Goal: Complete application form

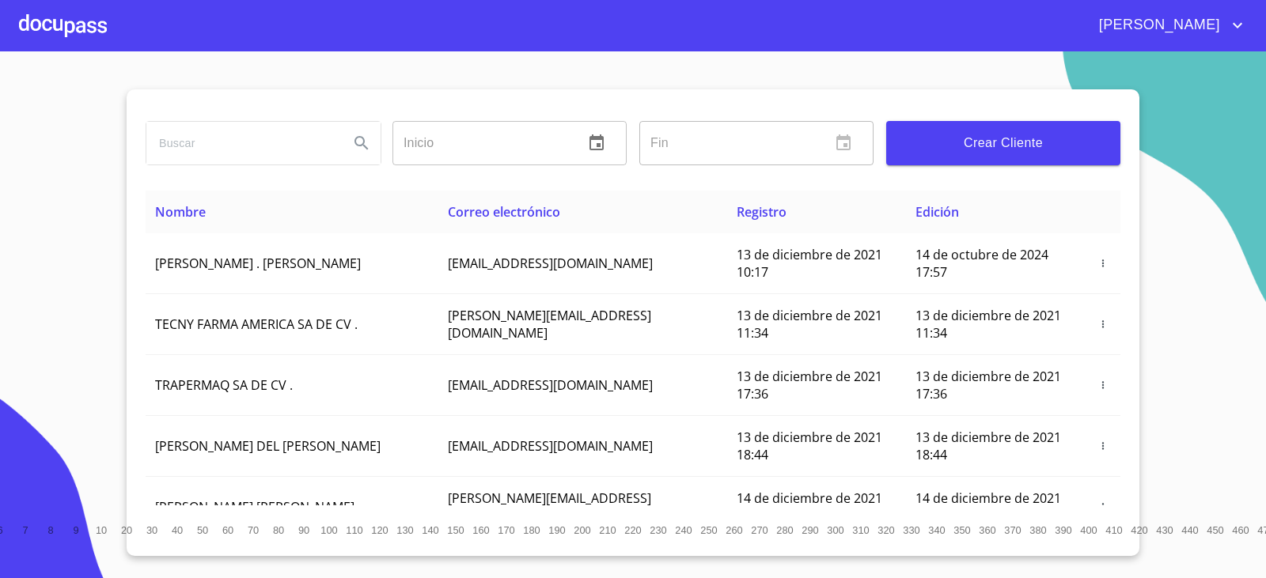
click at [212, 157] on input "search" at bounding box center [241, 143] width 190 height 43
type input "[PERSON_NAME] del [PERSON_NAME]"
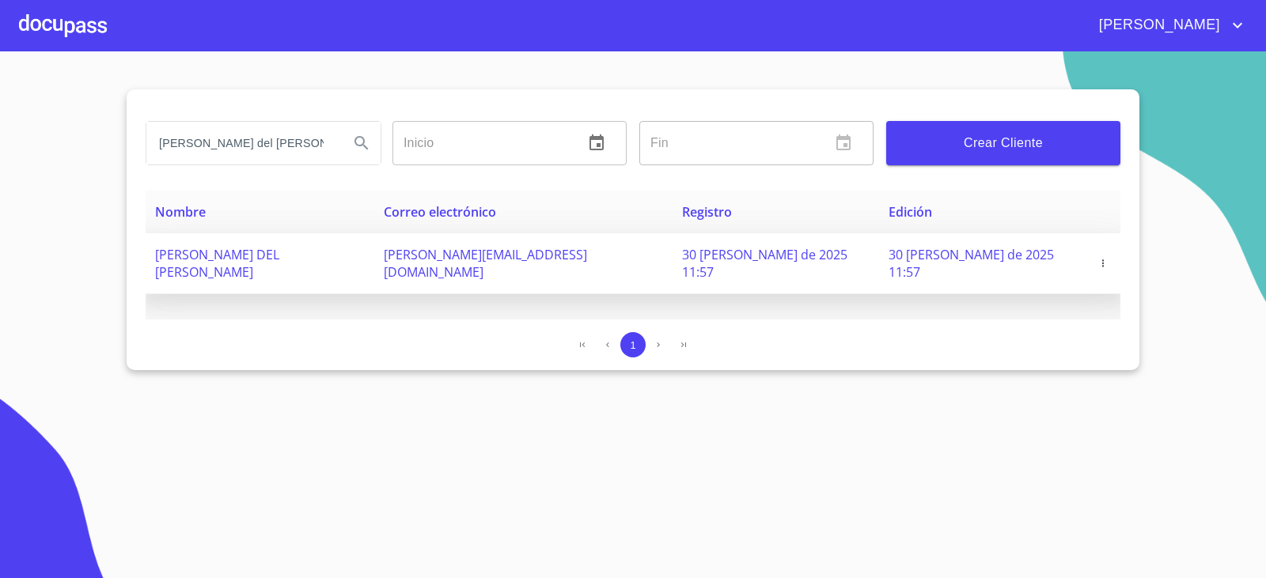
click at [279, 261] on span "[PERSON_NAME] DEL [PERSON_NAME]" at bounding box center [217, 263] width 124 height 35
click at [507, 250] on span "[PERSON_NAME][EMAIL_ADDRESS][DOMAIN_NAME]" at bounding box center [485, 263] width 203 height 35
click at [221, 250] on span "[PERSON_NAME] DEL [PERSON_NAME]" at bounding box center [217, 263] width 124 height 35
click at [222, 249] on span "[PERSON_NAME] DEL [PERSON_NAME]" at bounding box center [217, 263] width 124 height 35
click at [237, 236] on td "[PERSON_NAME] DEL [PERSON_NAME]" at bounding box center [260, 263] width 229 height 61
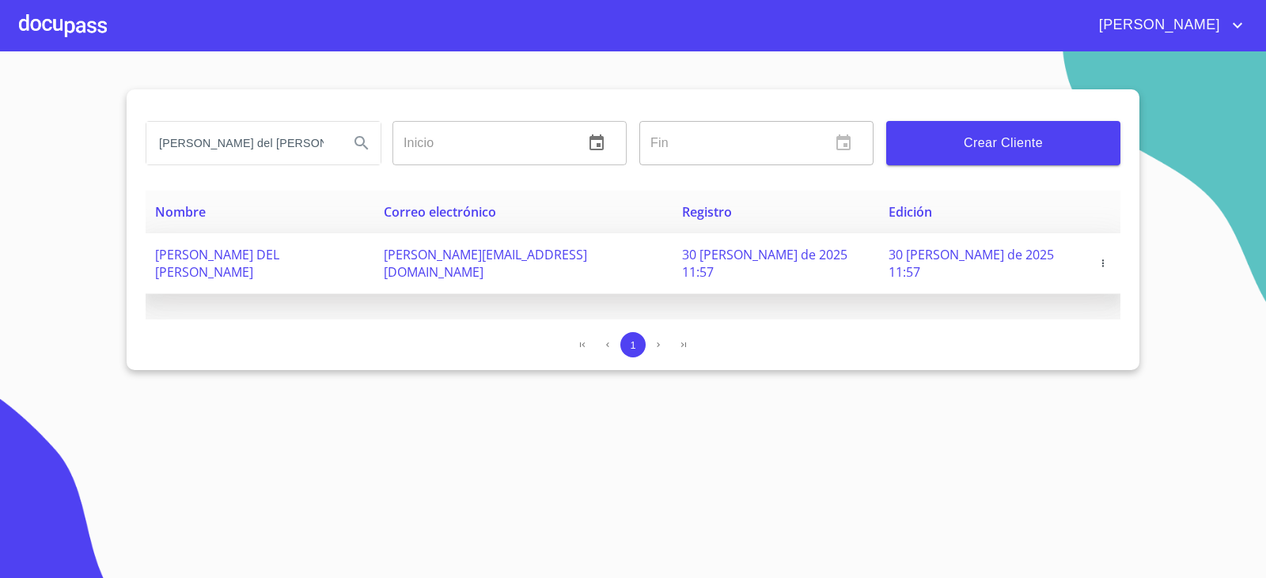
click at [279, 254] on span "[PERSON_NAME] DEL [PERSON_NAME]" at bounding box center [217, 263] width 124 height 35
click at [1042, 250] on span "30 [PERSON_NAME] de 2025 11:57" at bounding box center [970, 263] width 165 height 35
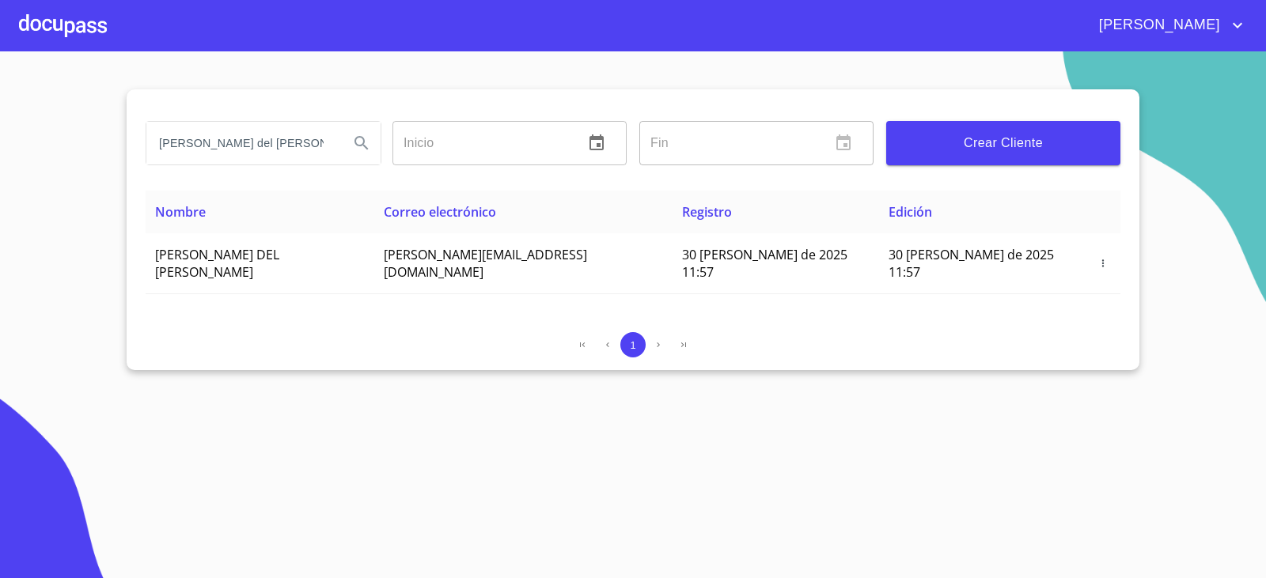
click at [82, 26] on div at bounding box center [63, 25] width 88 height 51
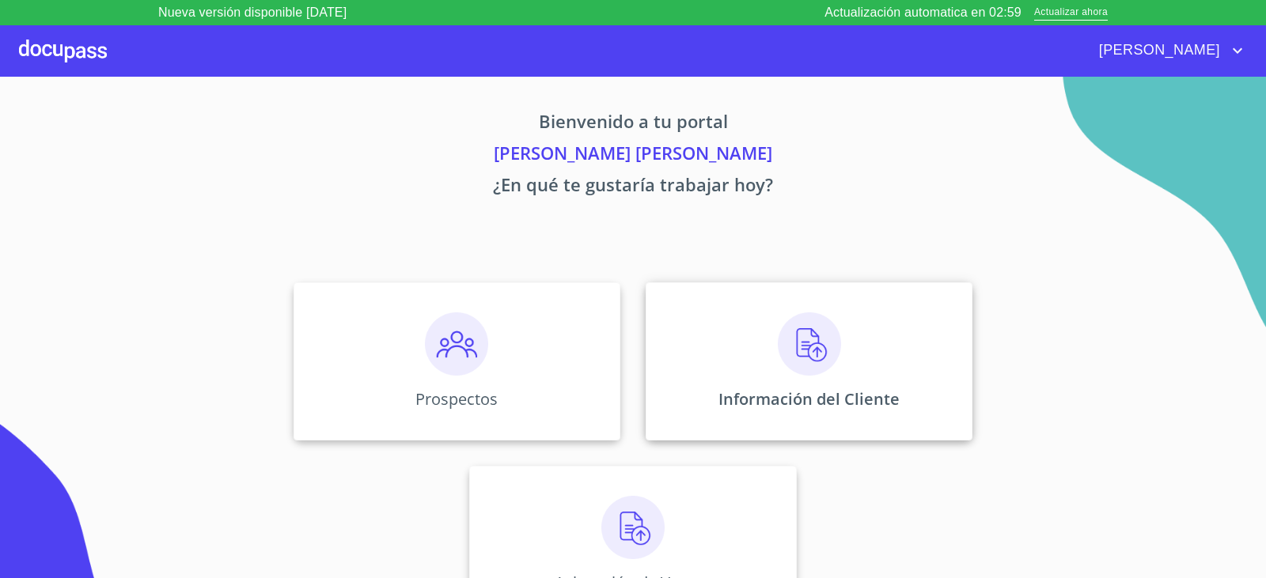
click at [743, 344] on div "Información del Cliente" at bounding box center [808, 361] width 327 height 158
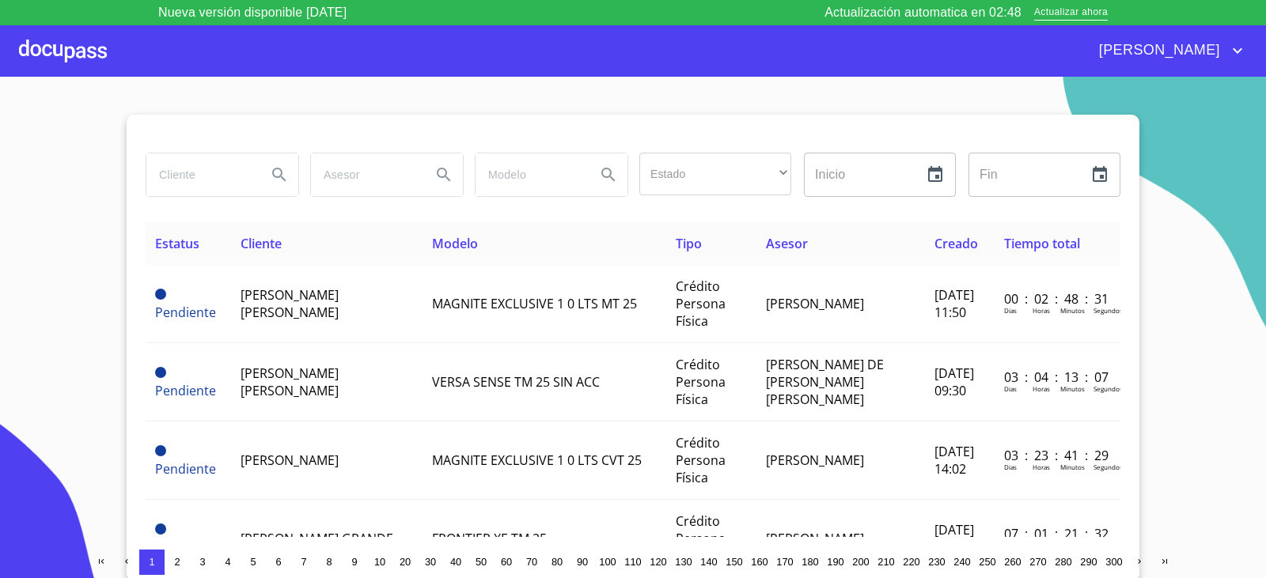
click at [220, 190] on input "search" at bounding box center [200, 174] width 108 height 43
type input "jennifer del socorro"
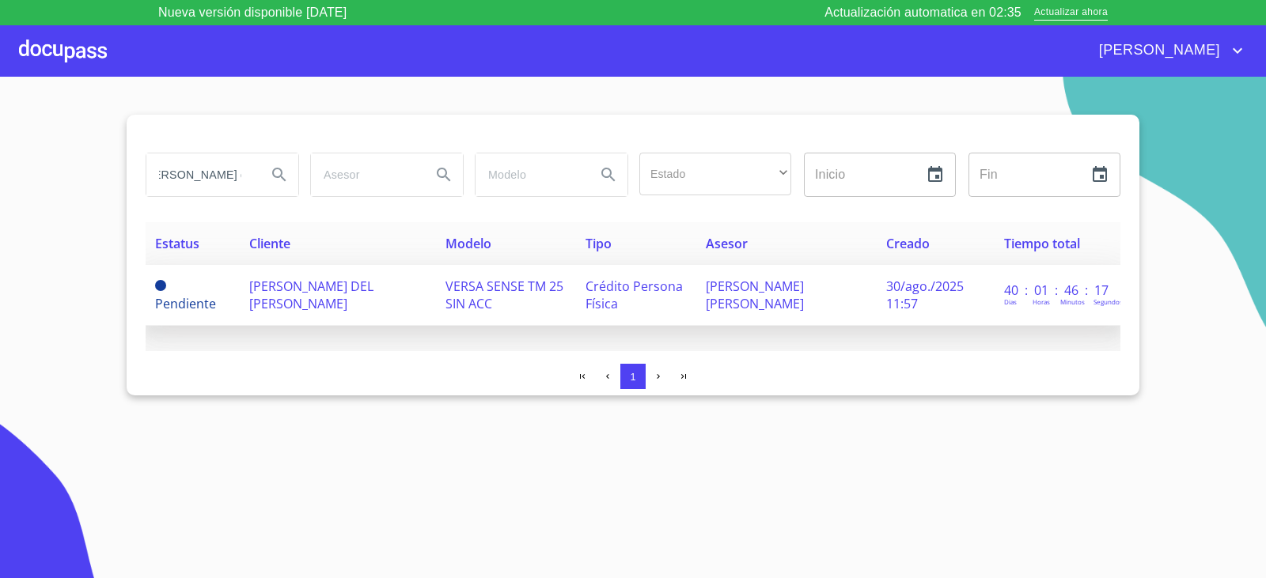
click at [279, 302] on span "[PERSON_NAME] DEL [PERSON_NAME]" at bounding box center [311, 295] width 124 height 35
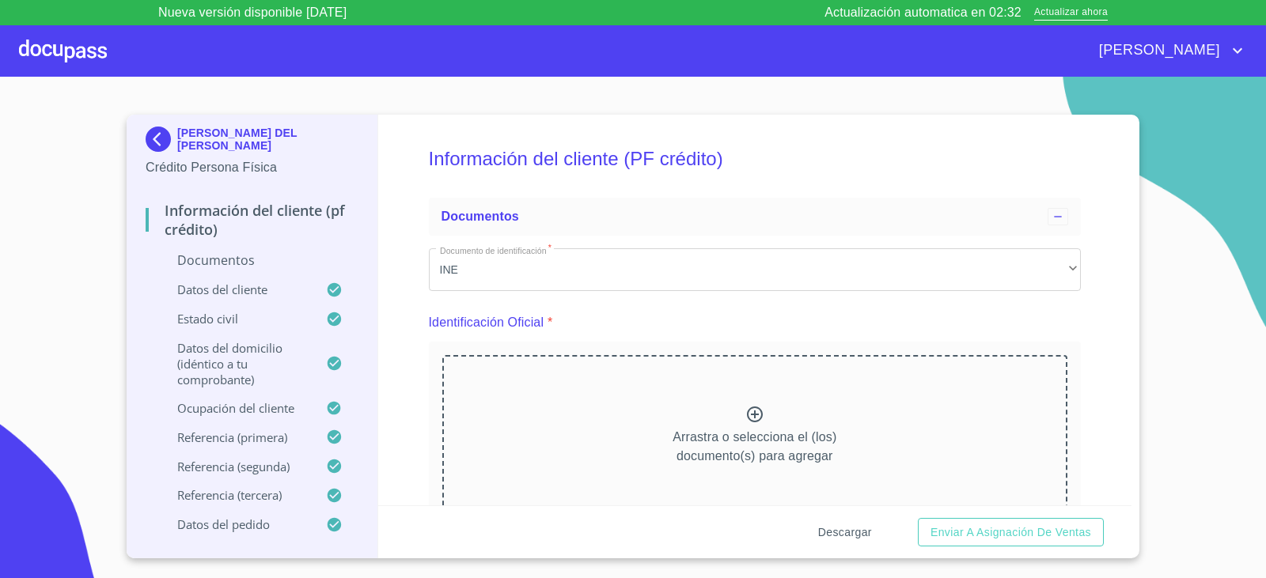
click at [867, 532] on span "Descargar" at bounding box center [845, 533] width 54 height 20
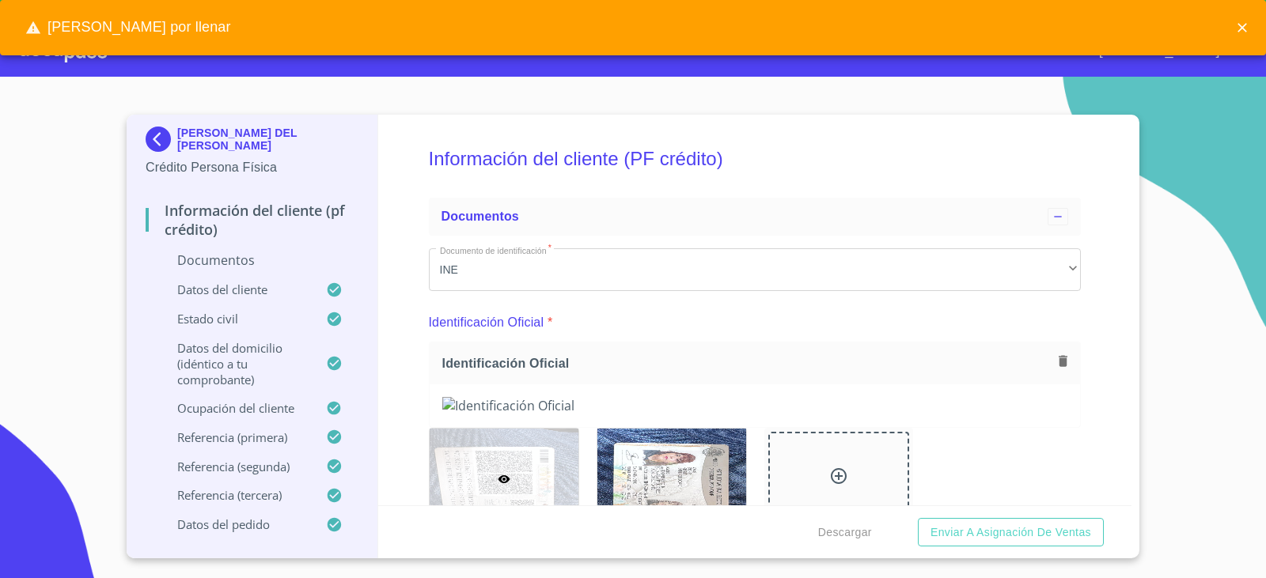
click at [1103, 18] on div "[PERSON_NAME] por llenar" at bounding box center [633, 27] width 1266 height 55
click at [1000, 19] on div "[PERSON_NAME] por llenar" at bounding box center [633, 27] width 1266 height 55
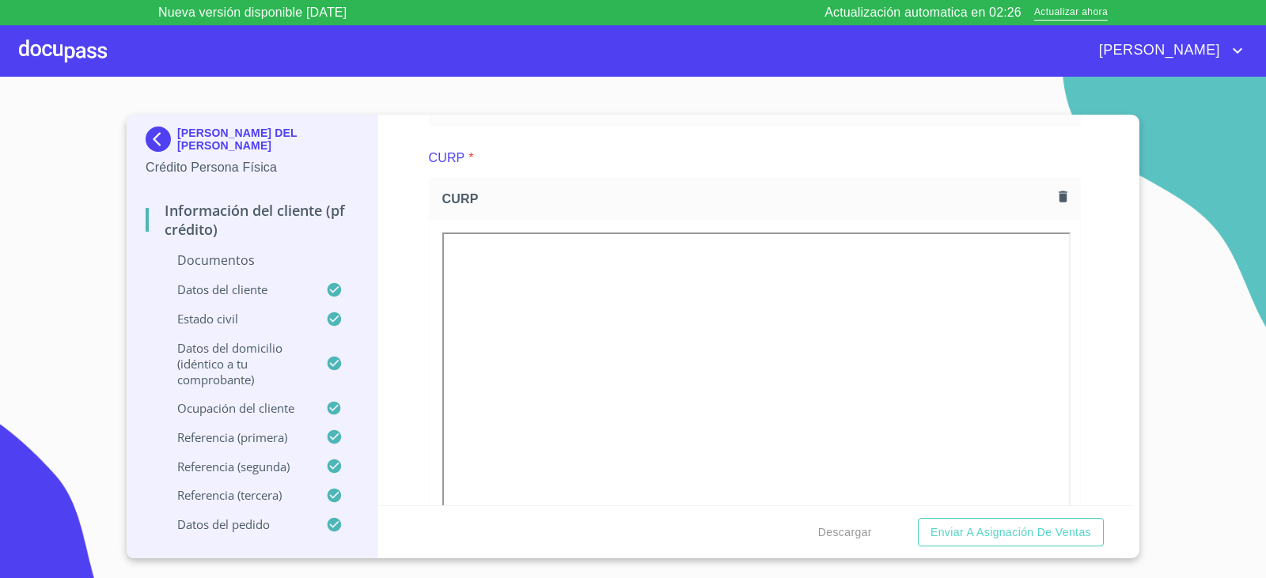
scroll to position [2294, 0]
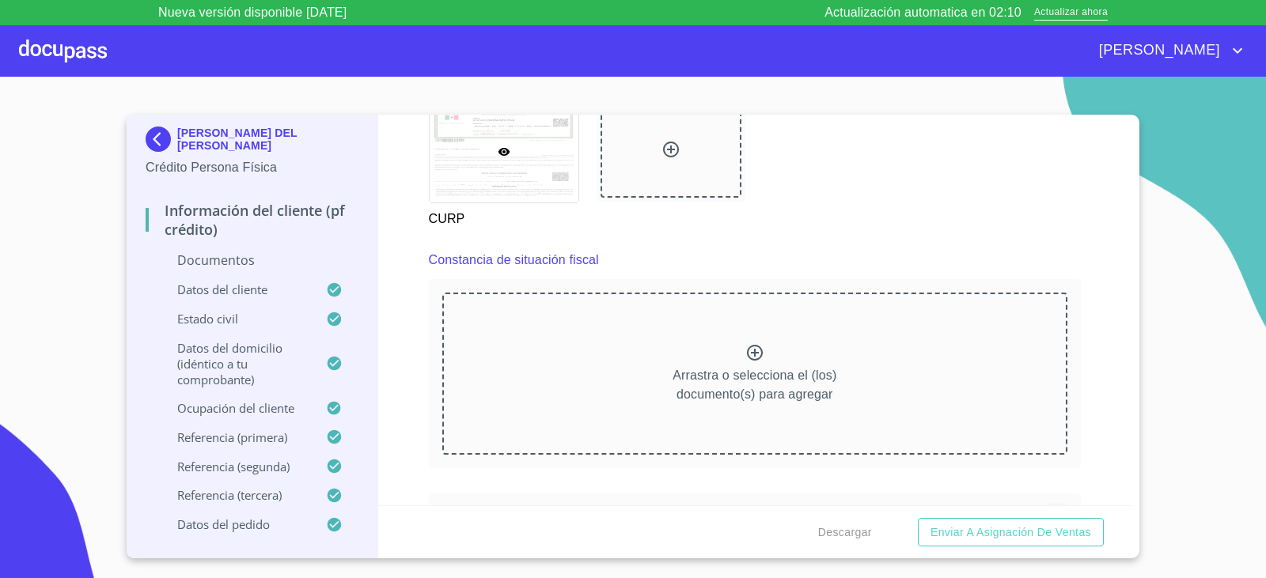
scroll to position [3085, 0]
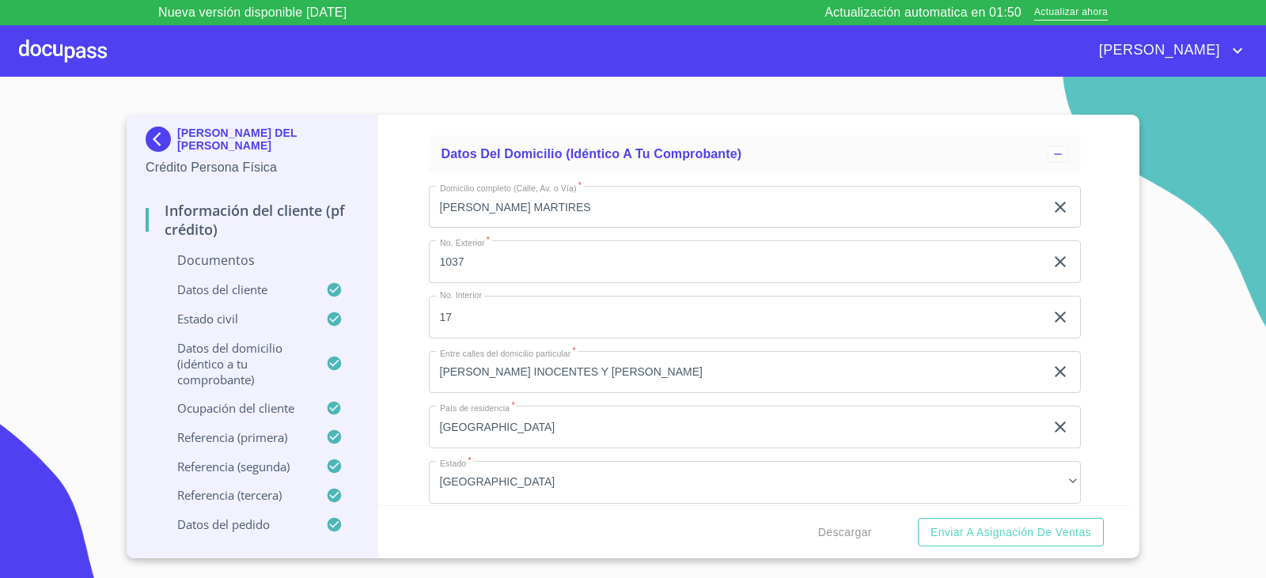
scroll to position [4667, 0]
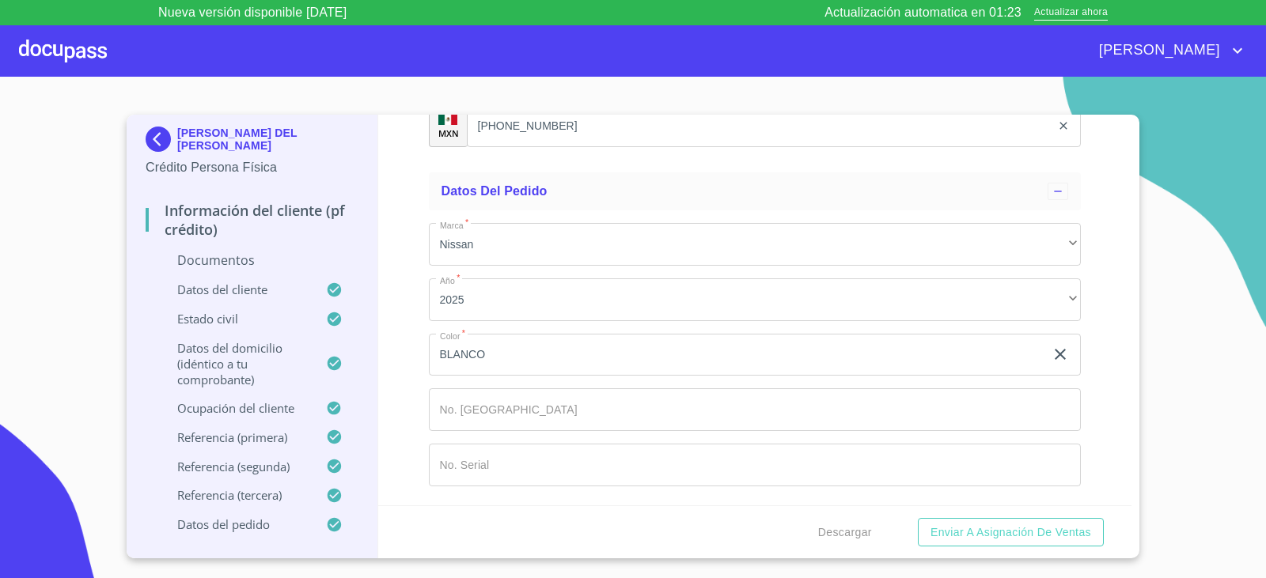
scroll to position [9431, 0]
click at [923, 544] on button "Enviar a Asignación de Ventas" at bounding box center [1011, 532] width 186 height 29
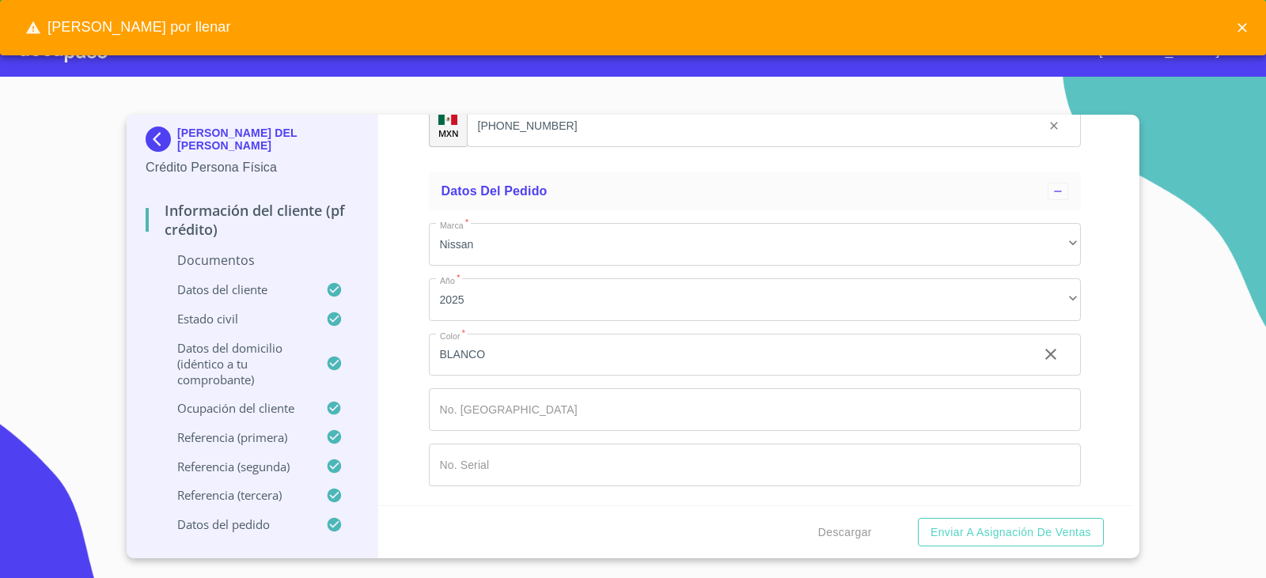
click at [112, 36] on span "[PERSON_NAME] por llenar" at bounding box center [128, 27] width 231 height 33
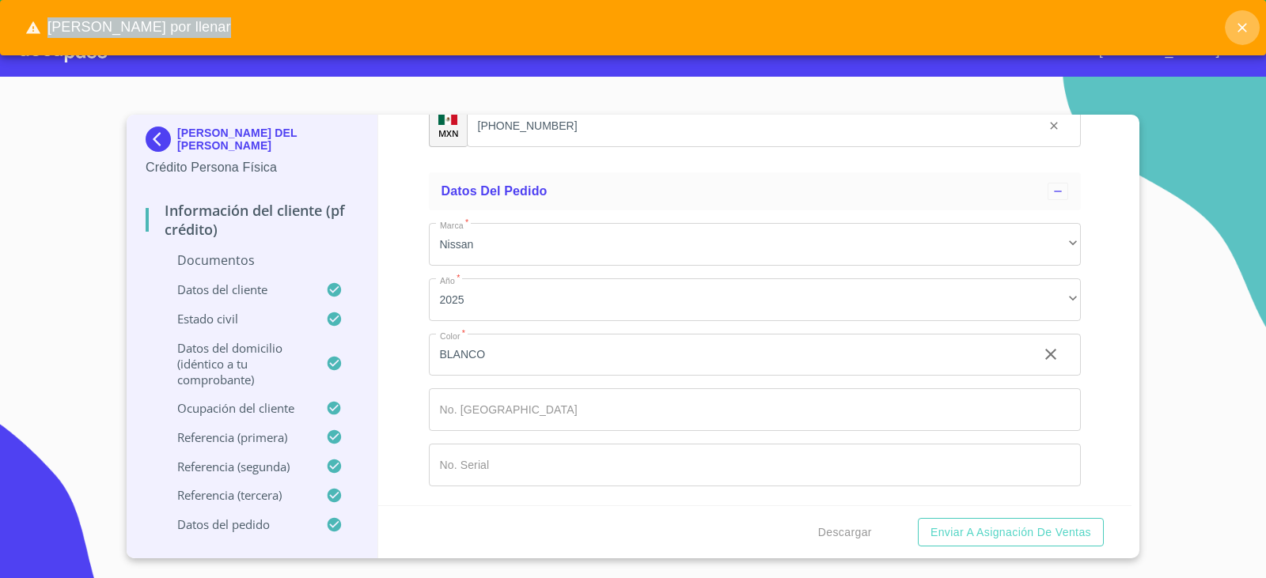
click at [1239, 32] on icon "close" at bounding box center [1242, 28] width 16 height 16
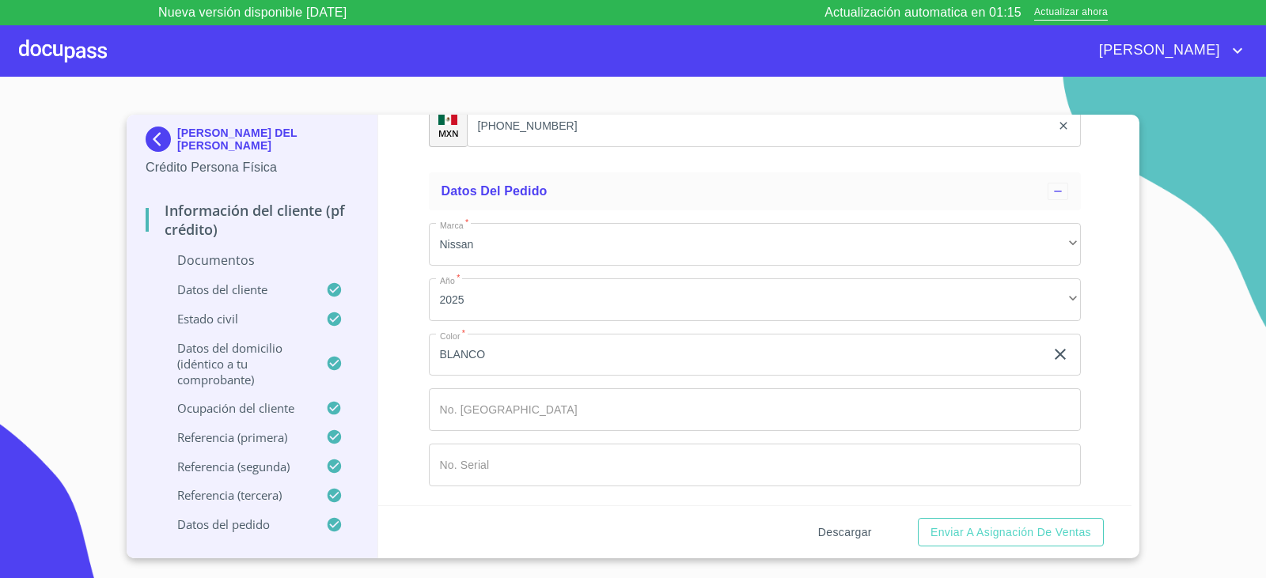
scroll to position [9352, 0]
click at [836, 545] on button "Descargar" at bounding box center [845, 532] width 66 height 29
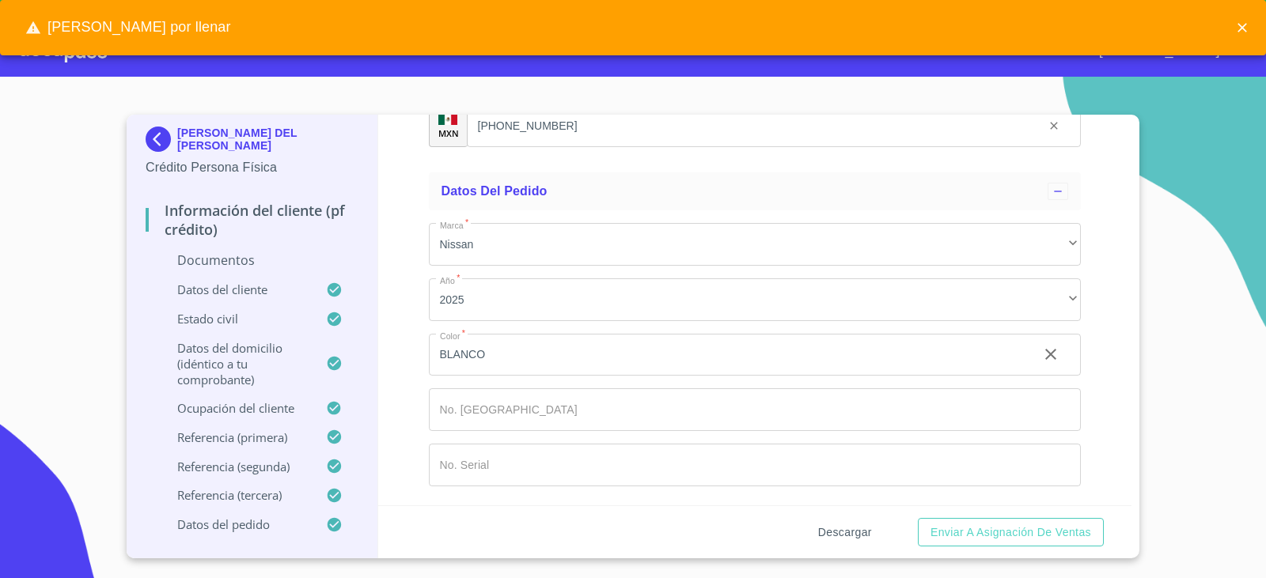
click at [836, 542] on button "Descargar" at bounding box center [845, 532] width 66 height 29
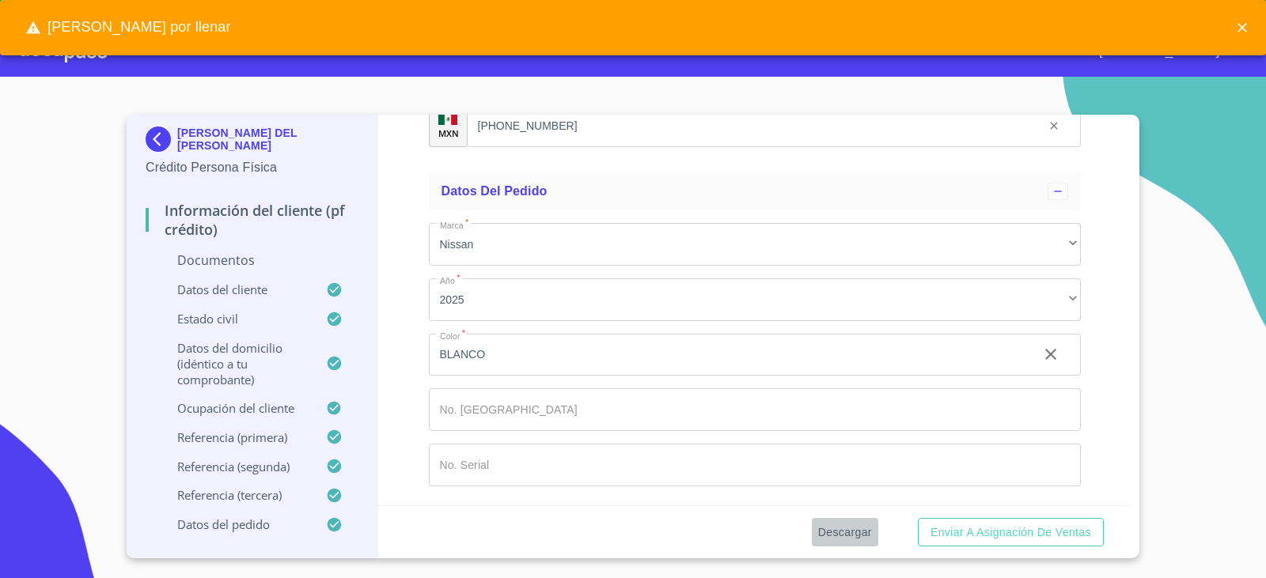
click at [836, 542] on button "Descargar" at bounding box center [845, 532] width 66 height 29
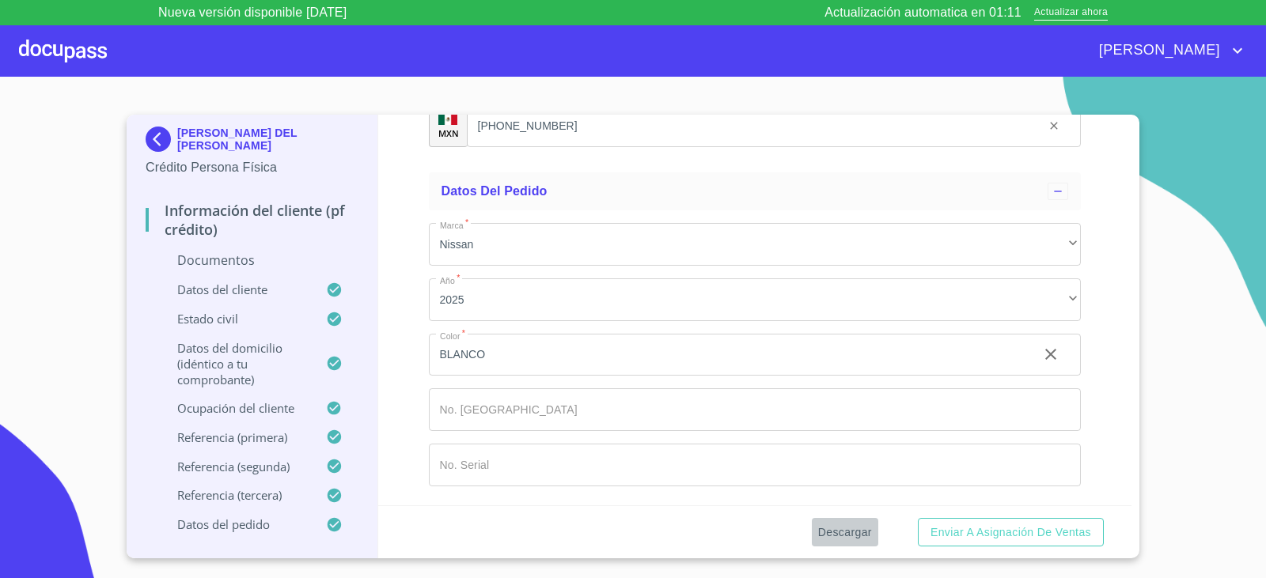
click at [836, 542] on button "Descargar" at bounding box center [845, 532] width 66 height 29
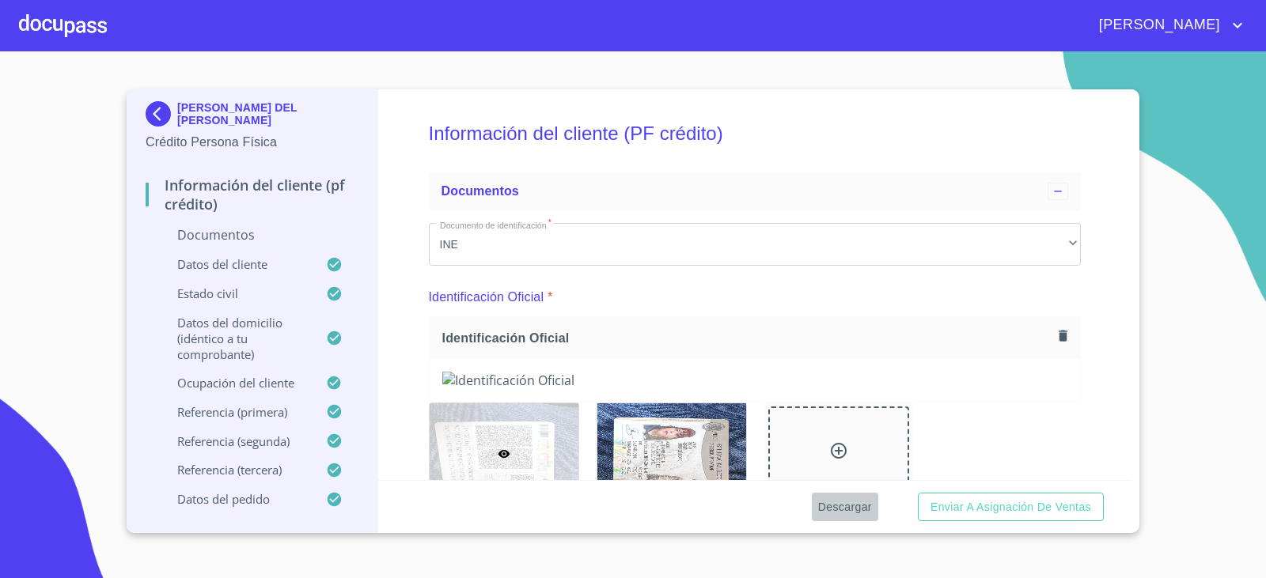
click at [836, 500] on span "Descargar" at bounding box center [845, 508] width 54 height 20
click at [836, 510] on span "Descargar" at bounding box center [845, 508] width 54 height 20
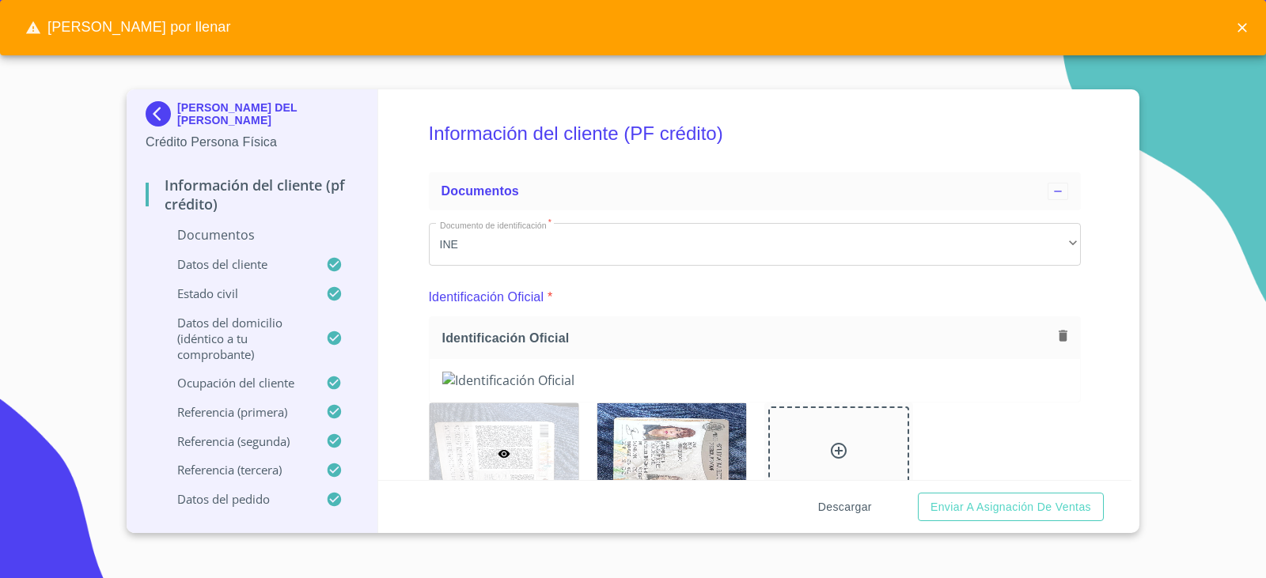
click at [836, 510] on span "Descargar" at bounding box center [845, 508] width 54 height 20
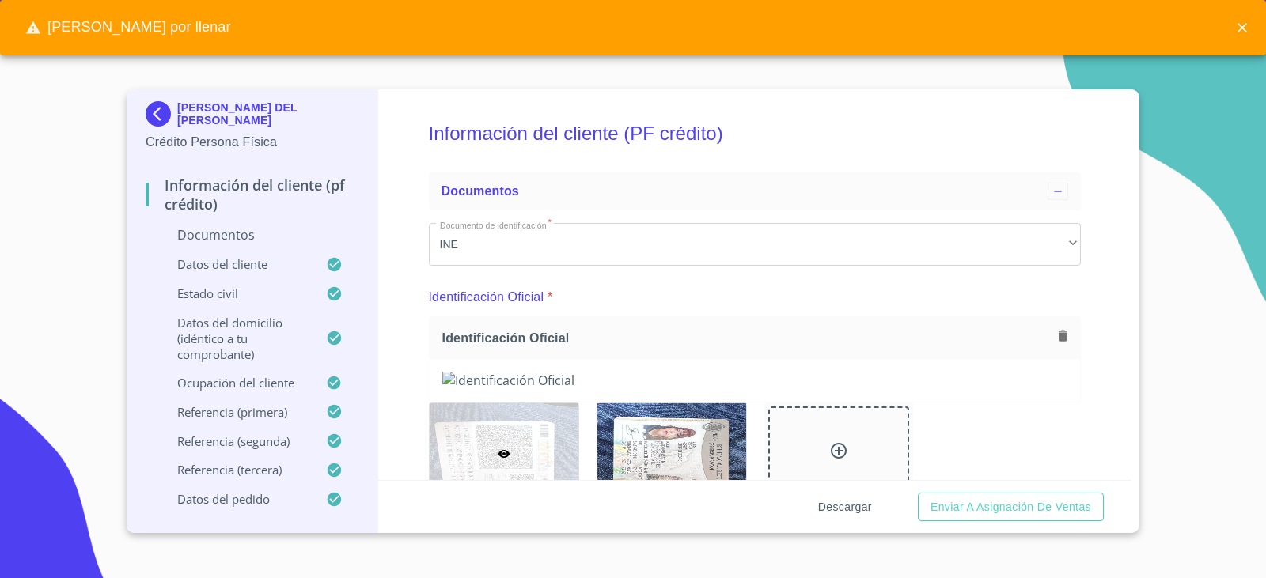
click at [836, 510] on span "Descargar" at bounding box center [845, 508] width 54 height 20
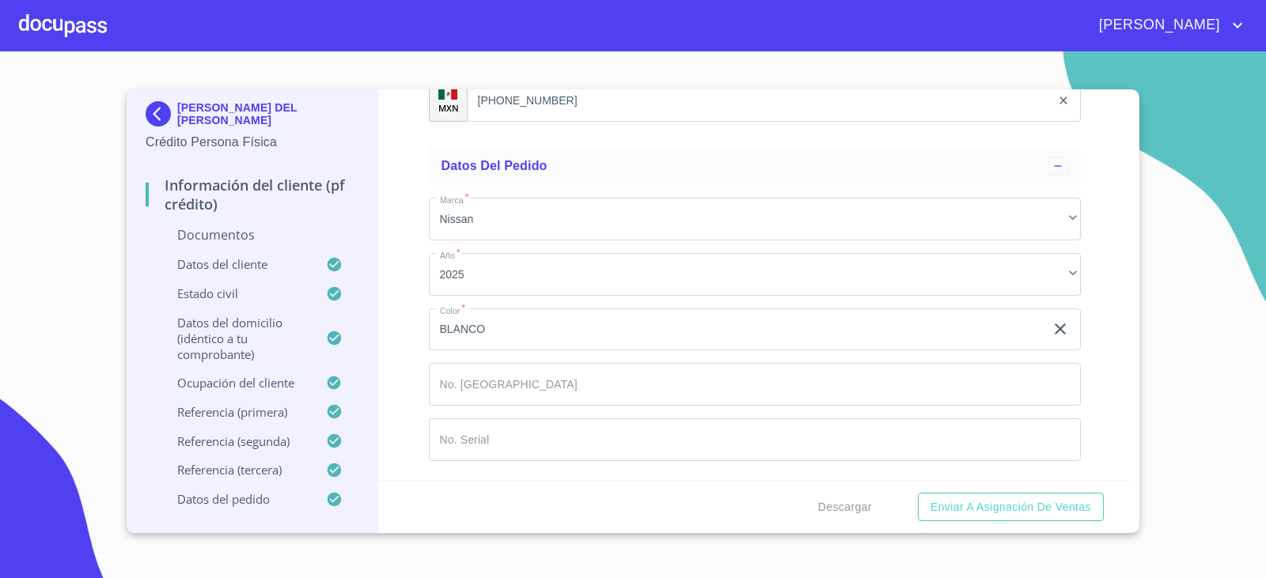
scroll to position [9431, 0]
click at [232, 135] on p "Crédito Persona Física" at bounding box center [252, 142] width 213 height 19
click at [233, 142] on p "Crédito Persona Física" at bounding box center [252, 142] width 213 height 19
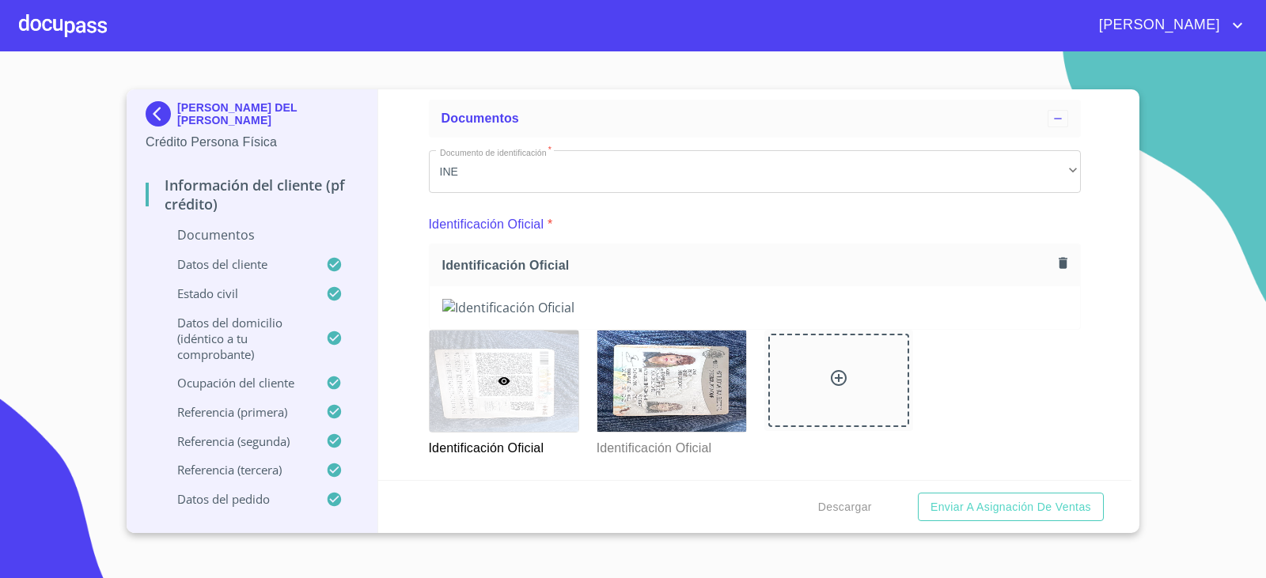
scroll to position [0, 0]
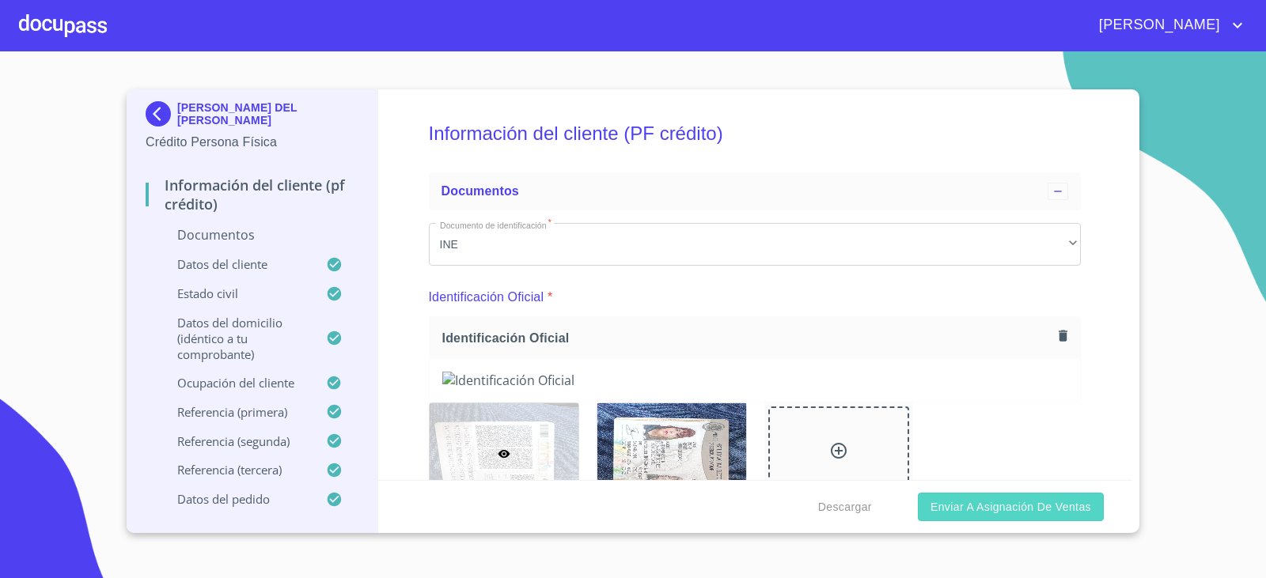
click at [1083, 505] on span "Enviar a Asignación de Ventas" at bounding box center [1010, 508] width 161 height 20
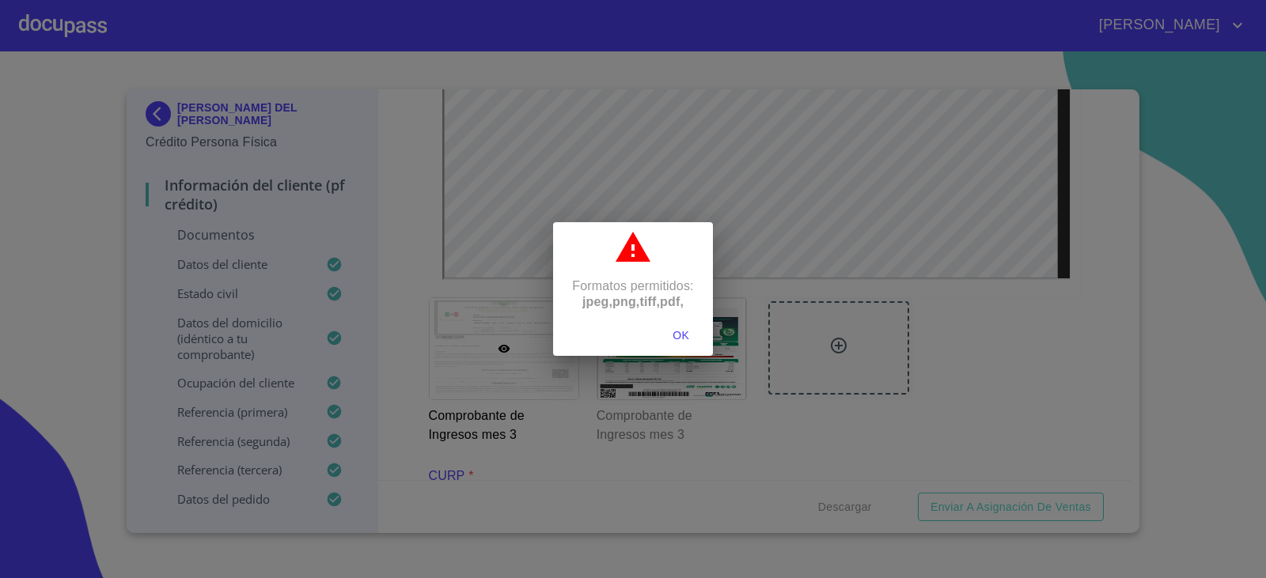
click at [690, 329] on span "OK" at bounding box center [681, 336] width 38 height 20
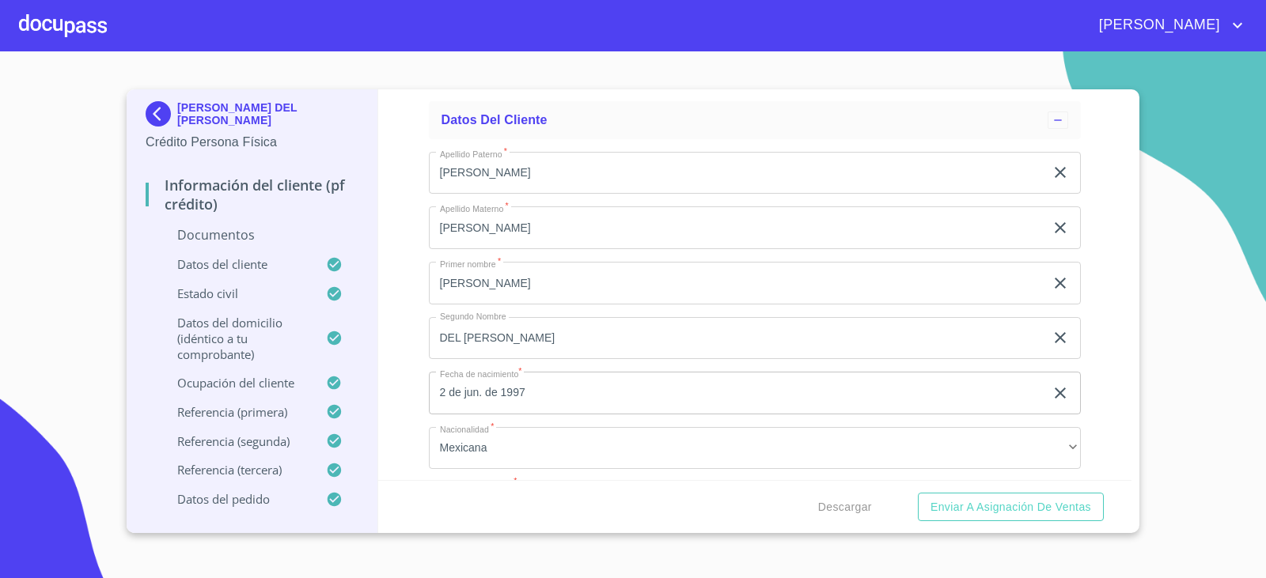
scroll to position [4667, 0]
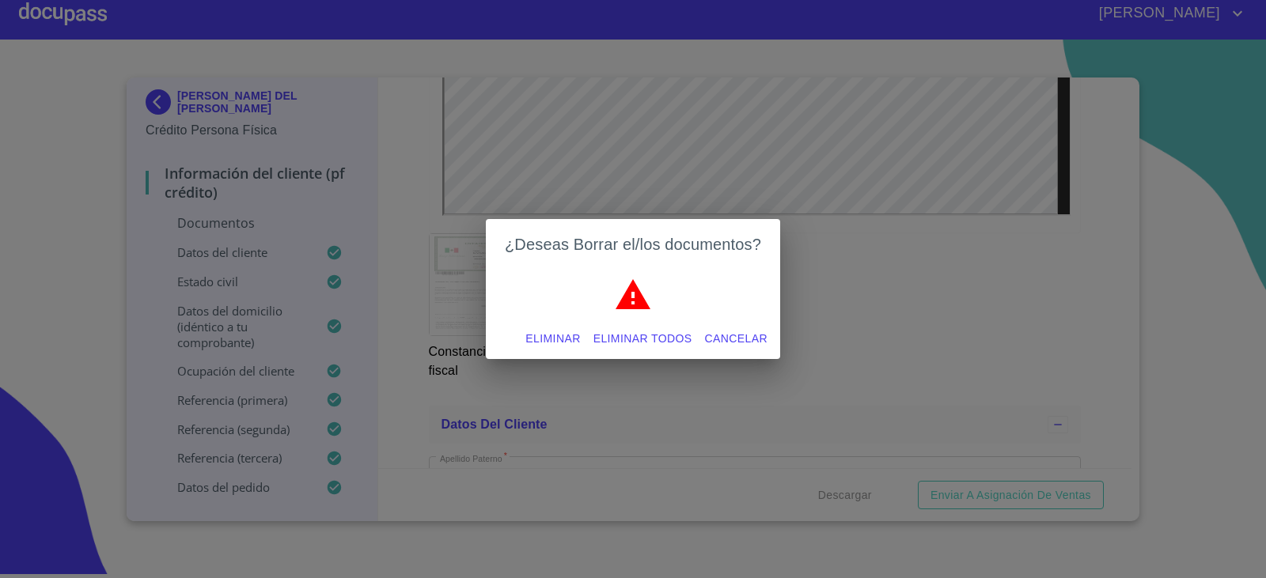
click at [603, 334] on span "Eliminar todos" at bounding box center [642, 339] width 99 height 20
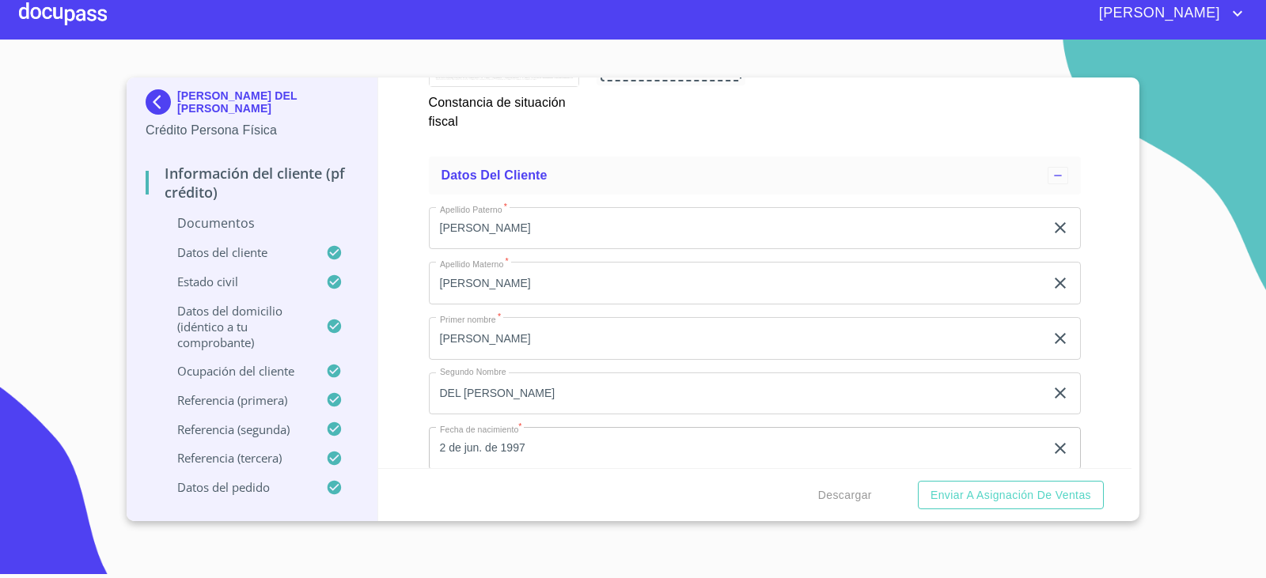
scroll to position [4273, 0]
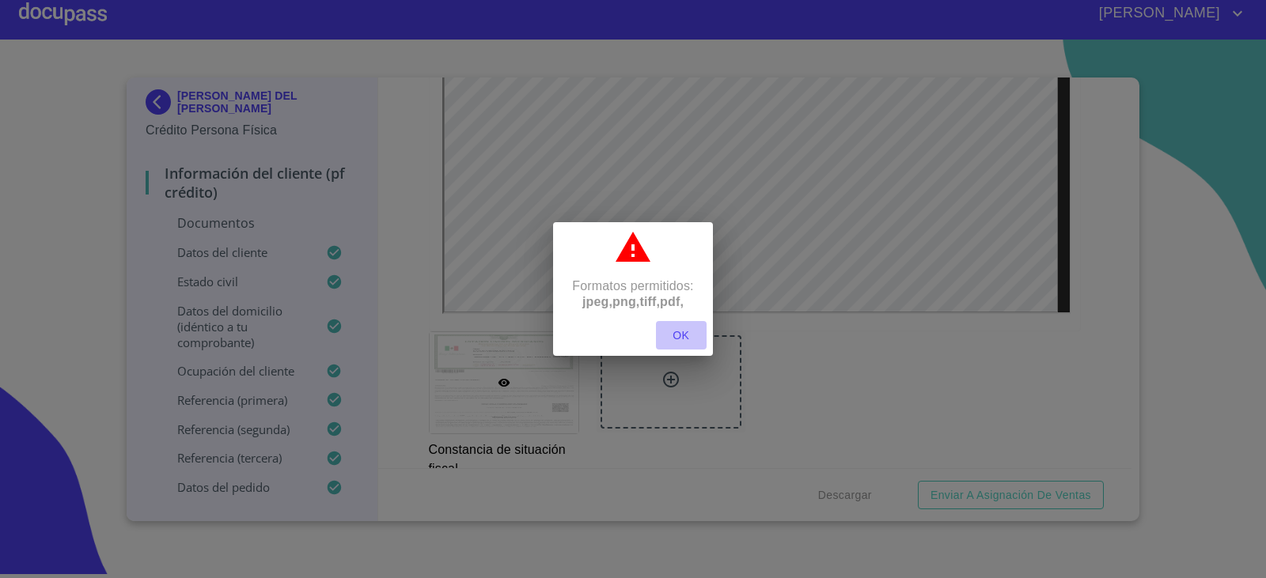
click at [682, 335] on span "OK" at bounding box center [681, 336] width 38 height 20
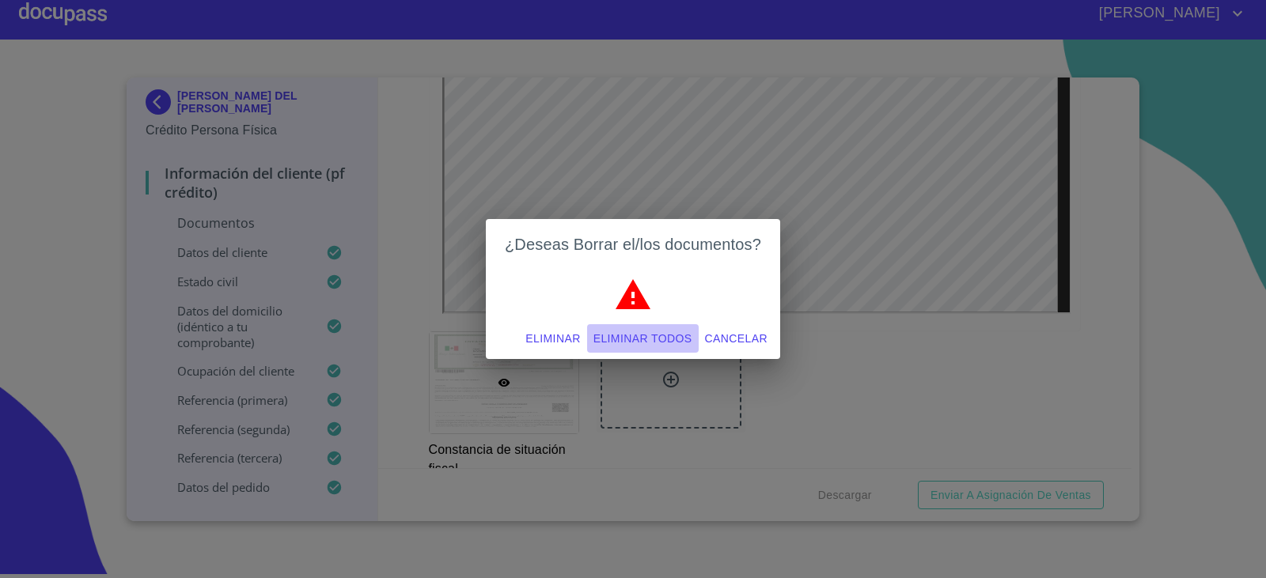
click at [684, 338] on span "Eliminar todos" at bounding box center [642, 339] width 99 height 20
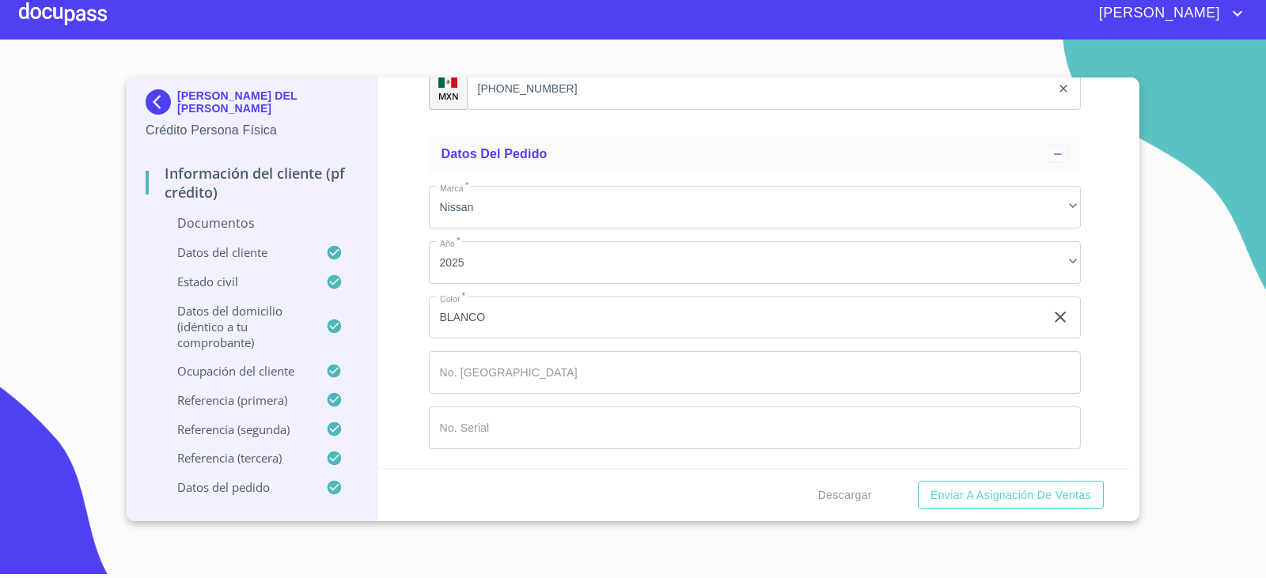
scroll to position [9869, 0]
click at [861, 501] on span "Descargar" at bounding box center [845, 496] width 54 height 20
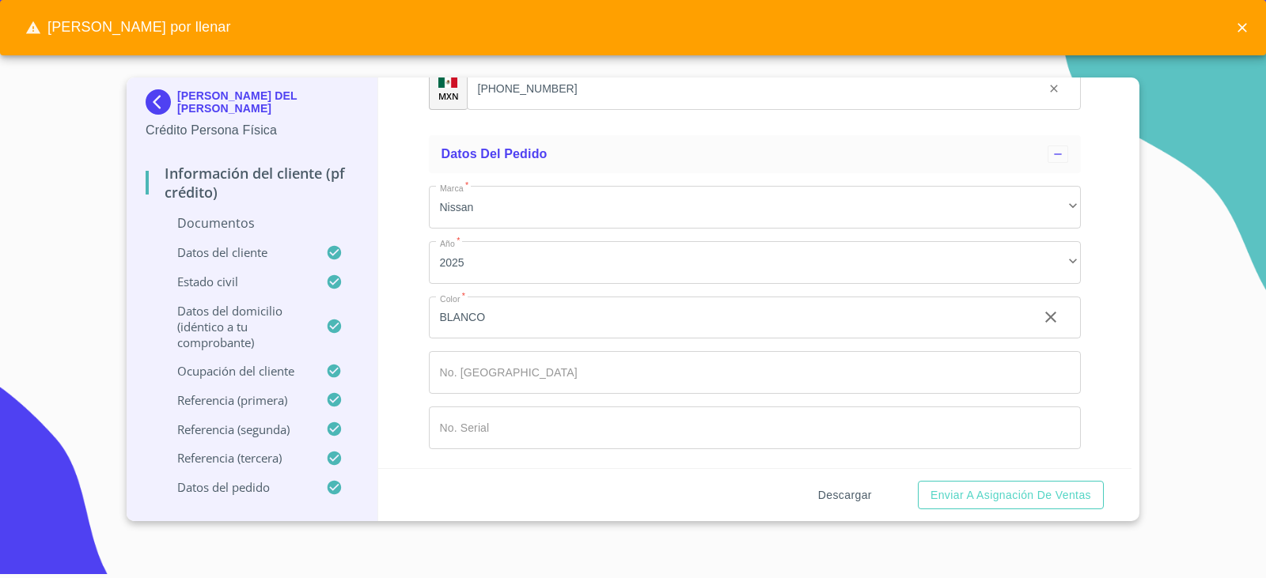
click at [861, 501] on span "Descargar" at bounding box center [845, 496] width 54 height 20
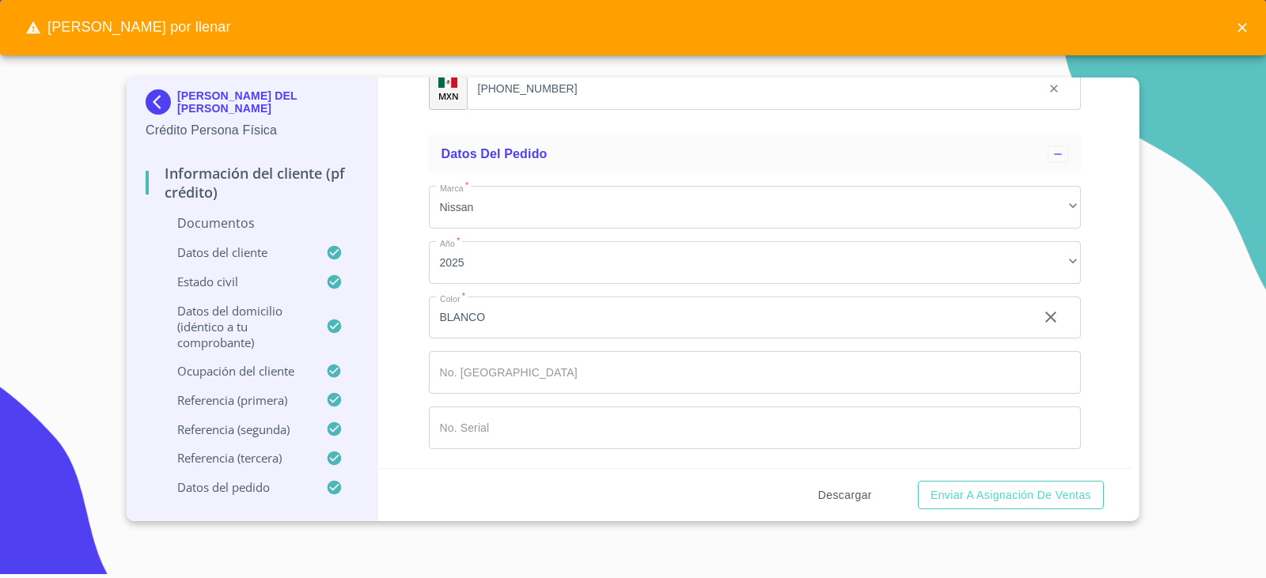
click at [861, 501] on span "Descargar" at bounding box center [845, 496] width 54 height 20
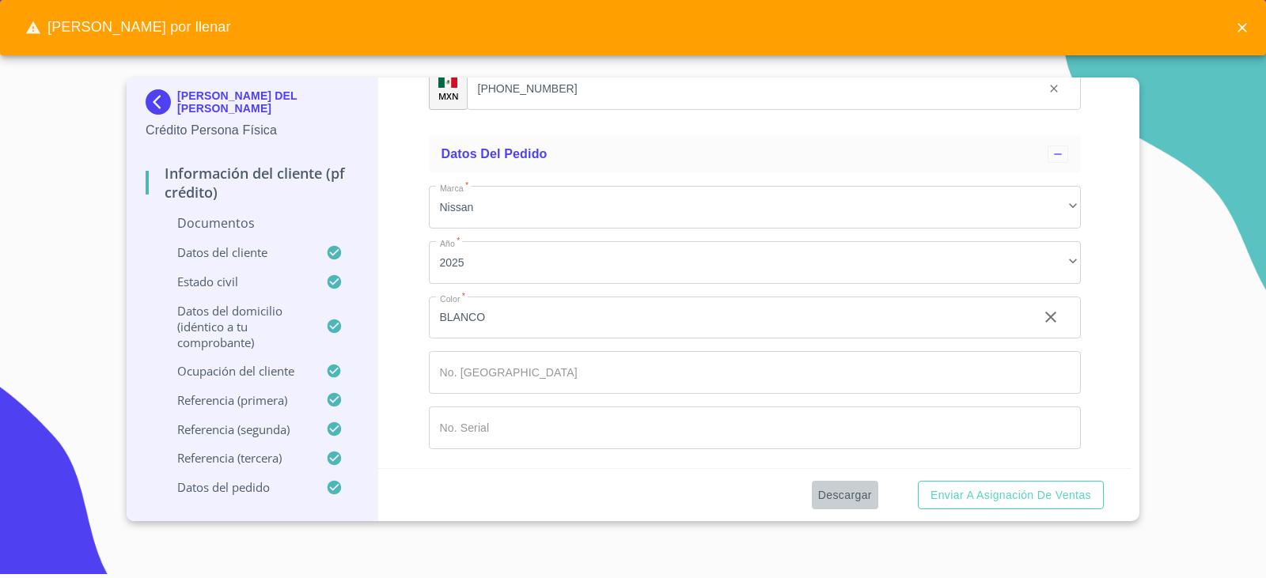
click at [861, 501] on span "Descargar" at bounding box center [845, 496] width 54 height 20
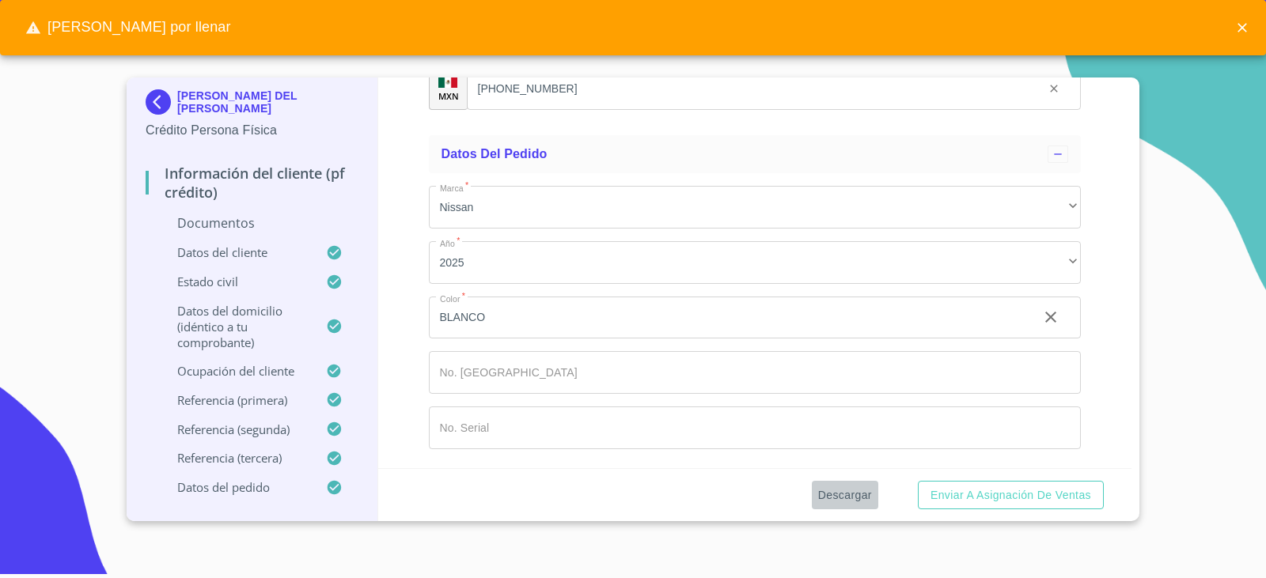
click at [861, 501] on span "Descargar" at bounding box center [845, 496] width 54 height 20
click at [171, 31] on span "[PERSON_NAME] por llenar" at bounding box center [128, 27] width 231 height 33
